Goal: Task Accomplishment & Management: Use online tool/utility

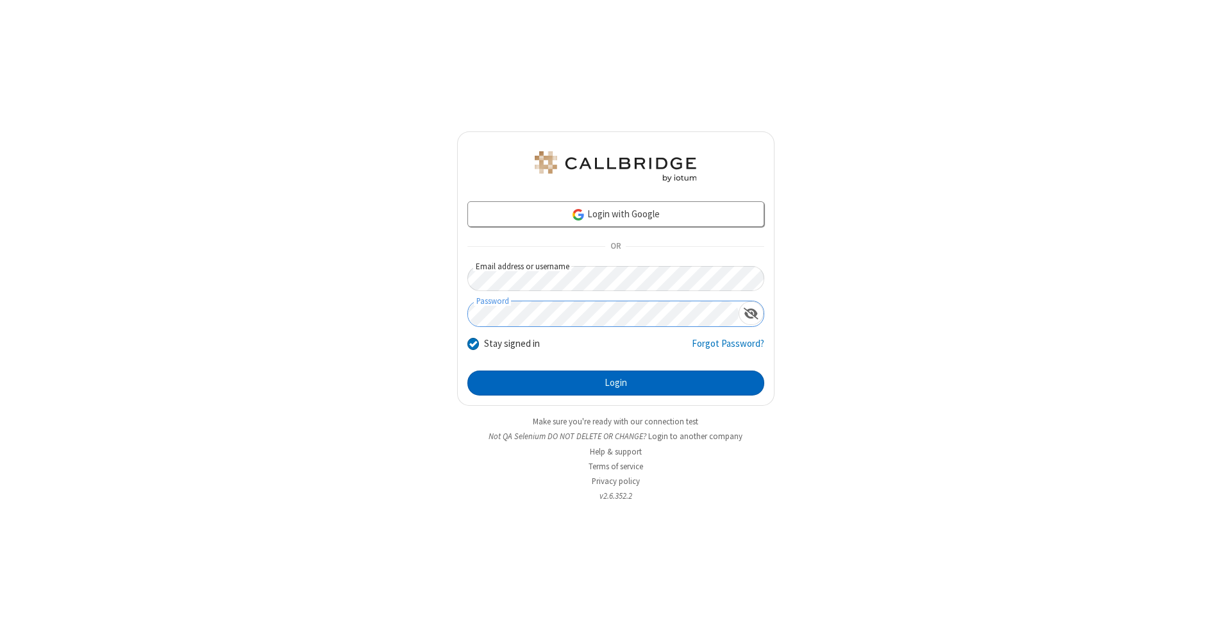
click at [615, 383] on button "Login" at bounding box center [615, 384] width 297 height 26
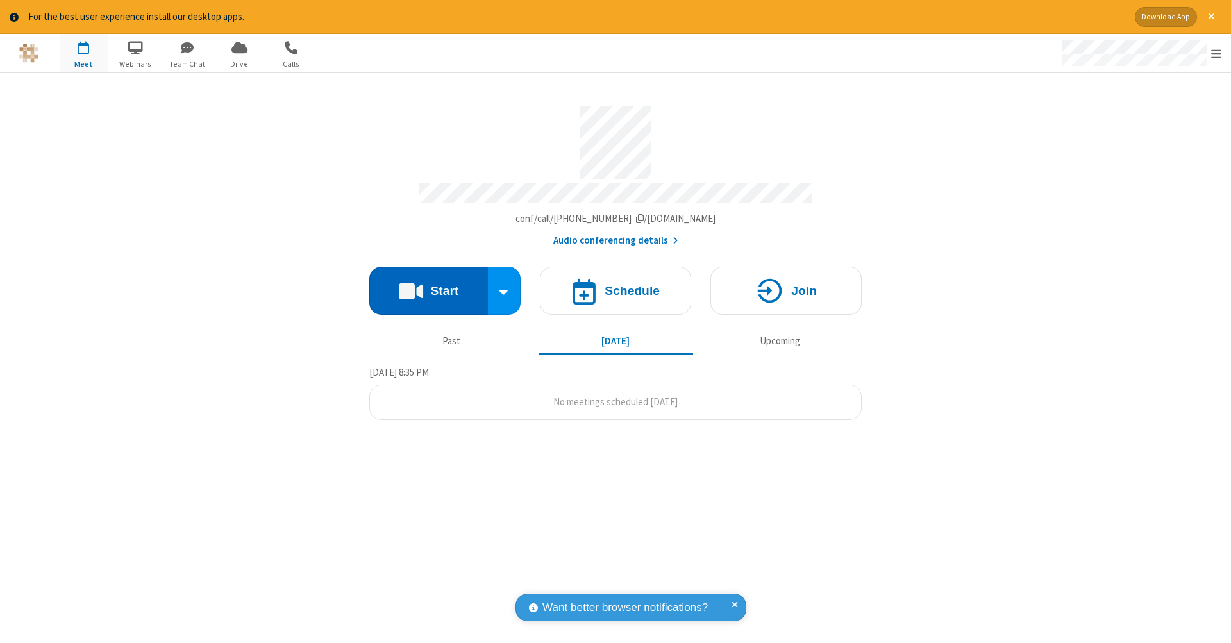
click at [428, 284] on button "Start" at bounding box center [428, 291] width 119 height 48
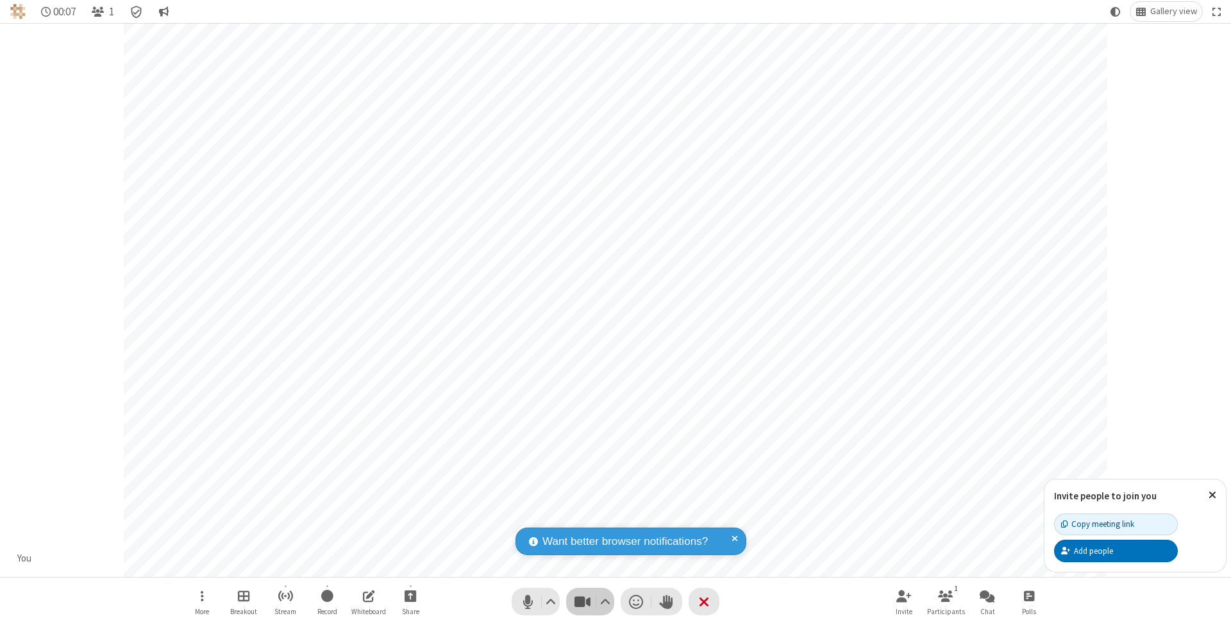
click at [582, 601] on span "Stop video (⌘+Shift+V)" at bounding box center [581, 601] width 19 height 19
click at [582, 601] on span "Start video (⌘+Shift+V)" at bounding box center [581, 601] width 19 height 19
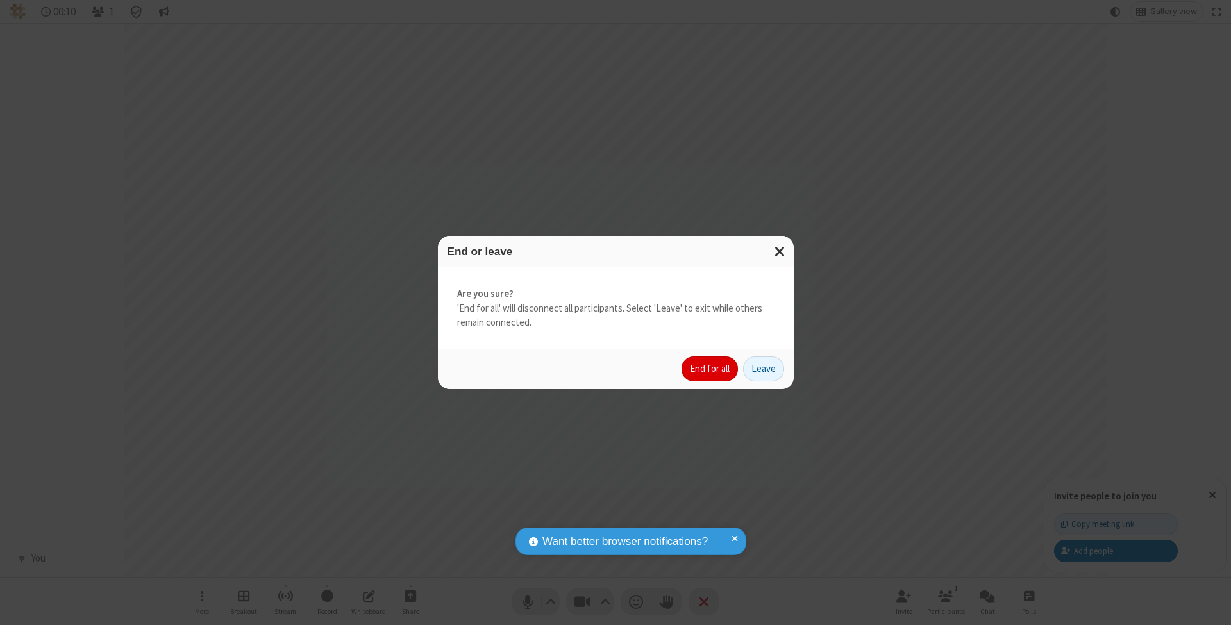
click at [710, 368] on button "End for all" at bounding box center [709, 369] width 56 height 26
